Goal: Information Seeking & Learning: Learn about a topic

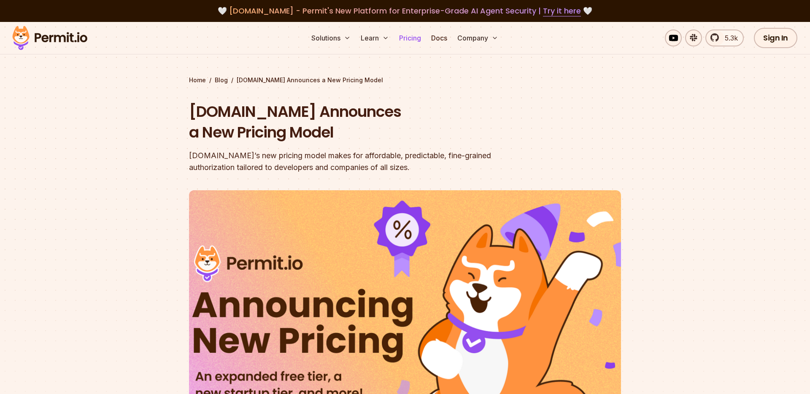
click at [409, 39] on link "Pricing" at bounding box center [410, 38] width 29 height 17
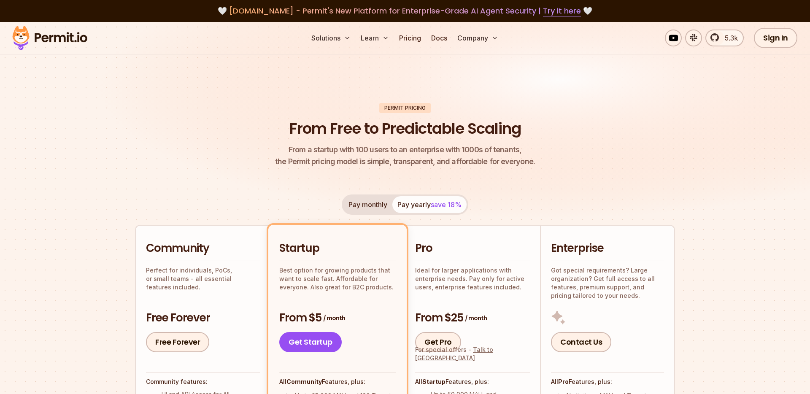
click at [68, 48] on img at bounding box center [49, 38] width 83 height 29
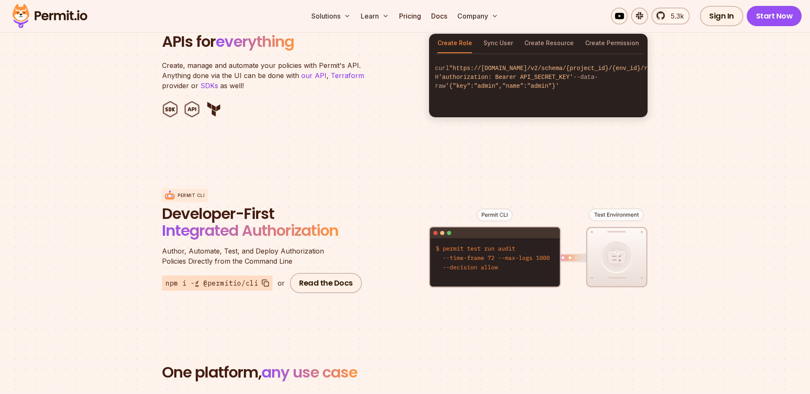
scroll to position [814, 0]
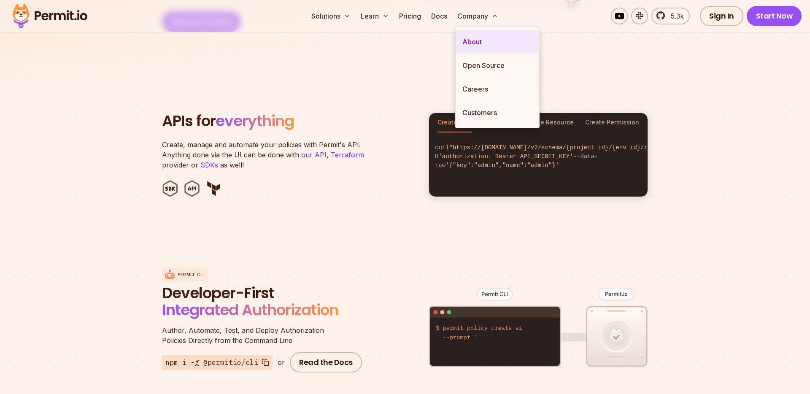
click at [477, 41] on link "About" at bounding box center [498, 42] width 84 height 24
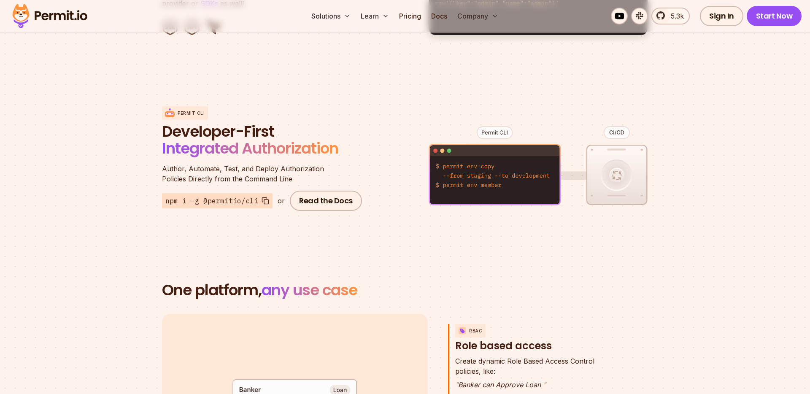
scroll to position [1176, 0]
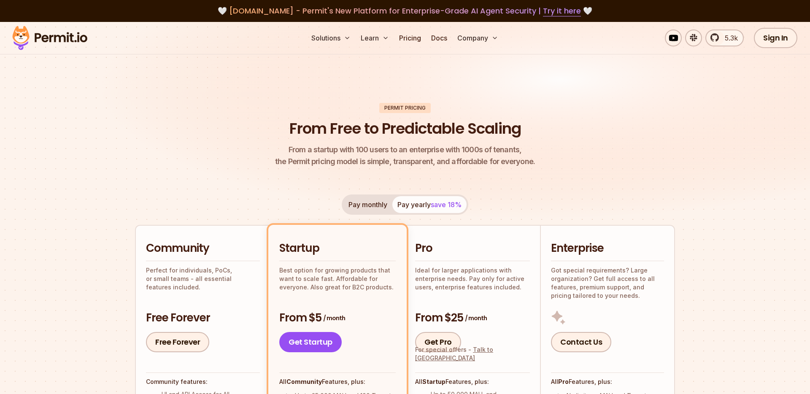
click at [375, 209] on button "Pay monthly" at bounding box center [367, 204] width 49 height 17
click at [435, 38] on link "Docs" at bounding box center [439, 38] width 23 height 17
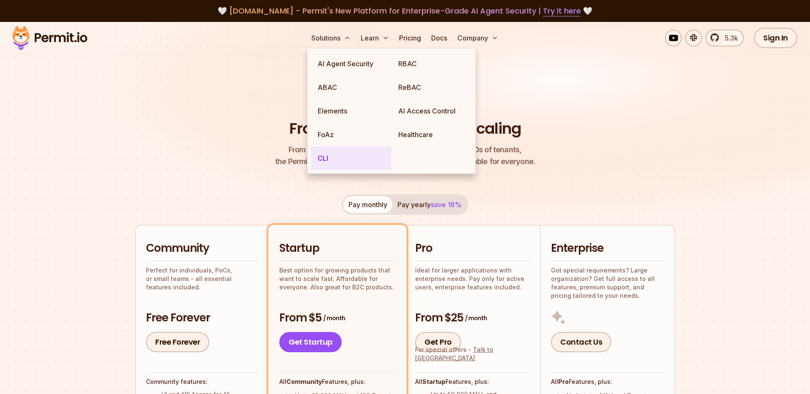
click at [322, 159] on link "CLI" at bounding box center [351, 158] width 81 height 24
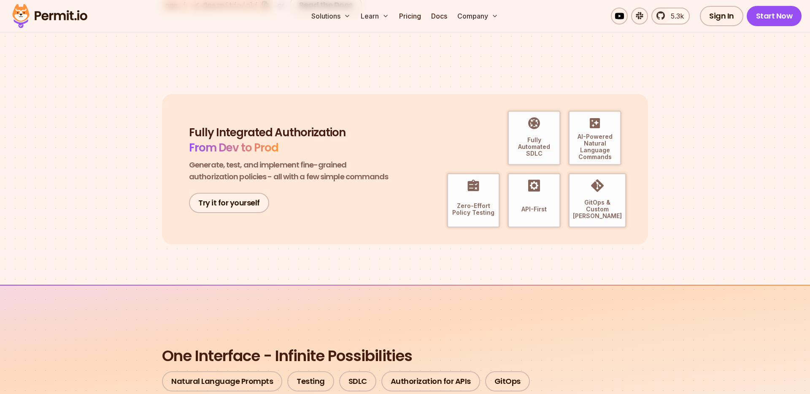
scroll to position [244, 0]
